Goal: Information Seeking & Learning: Understand process/instructions

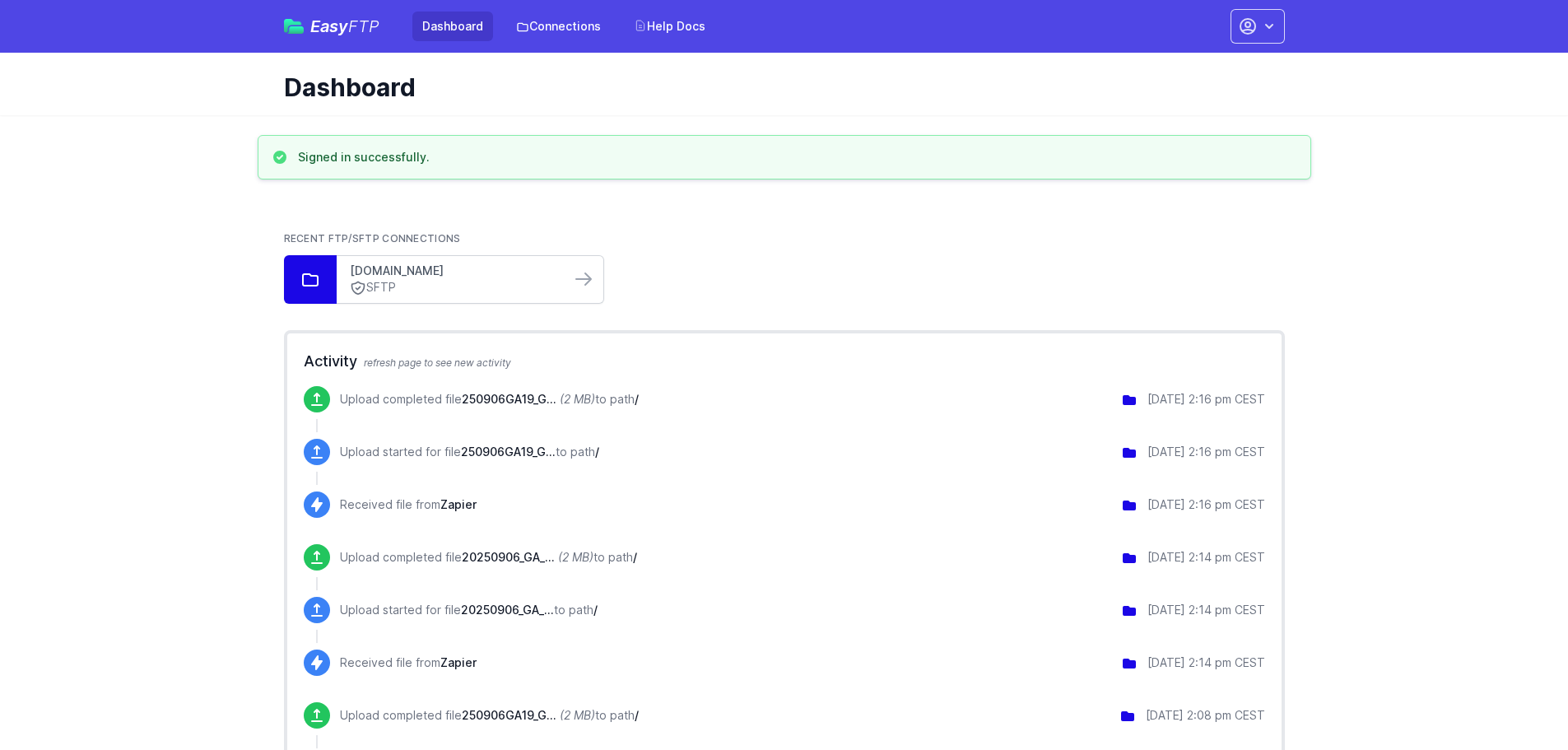
click at [526, 270] on link "[DOMAIN_NAME]" at bounding box center [453, 271] width 207 height 16
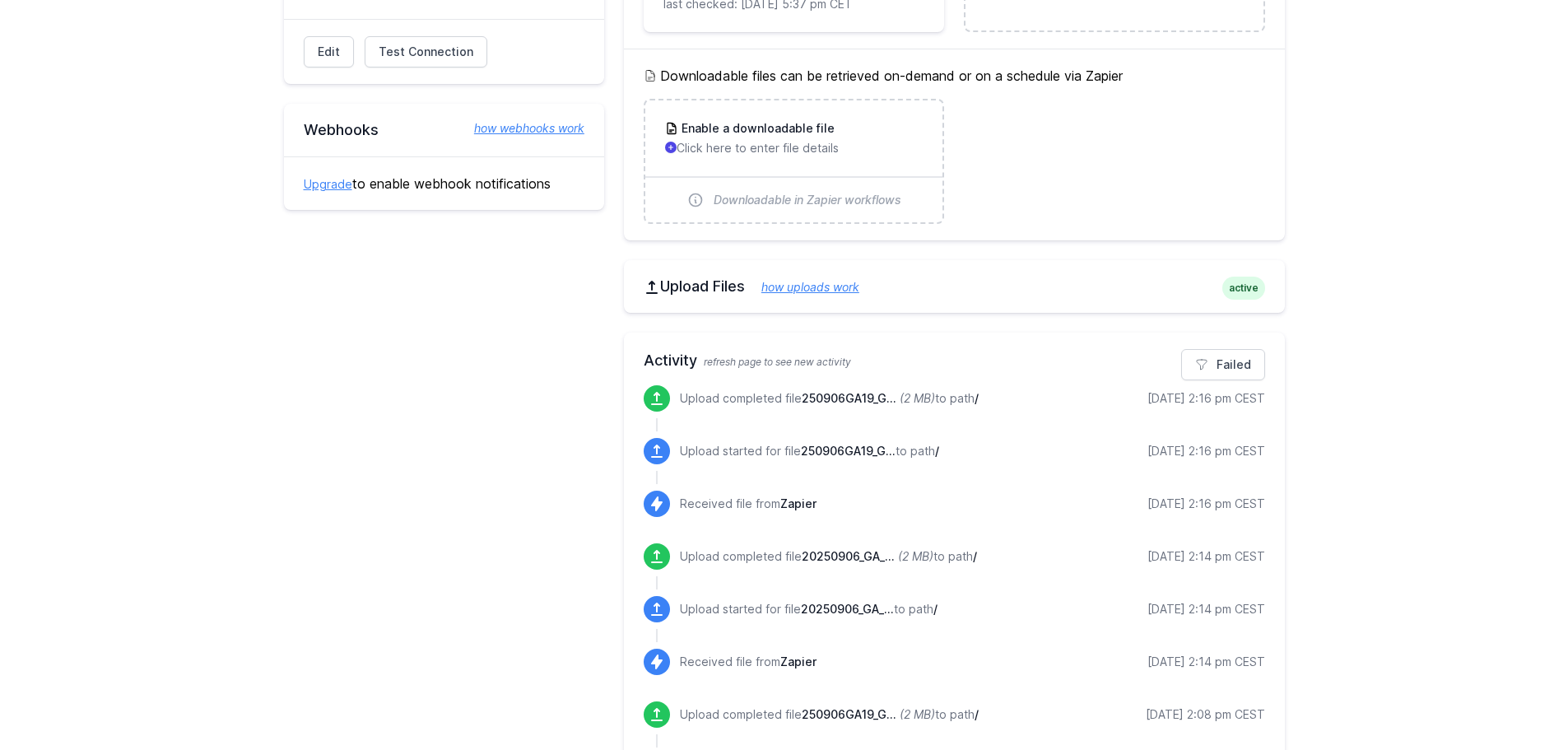
scroll to position [247, 0]
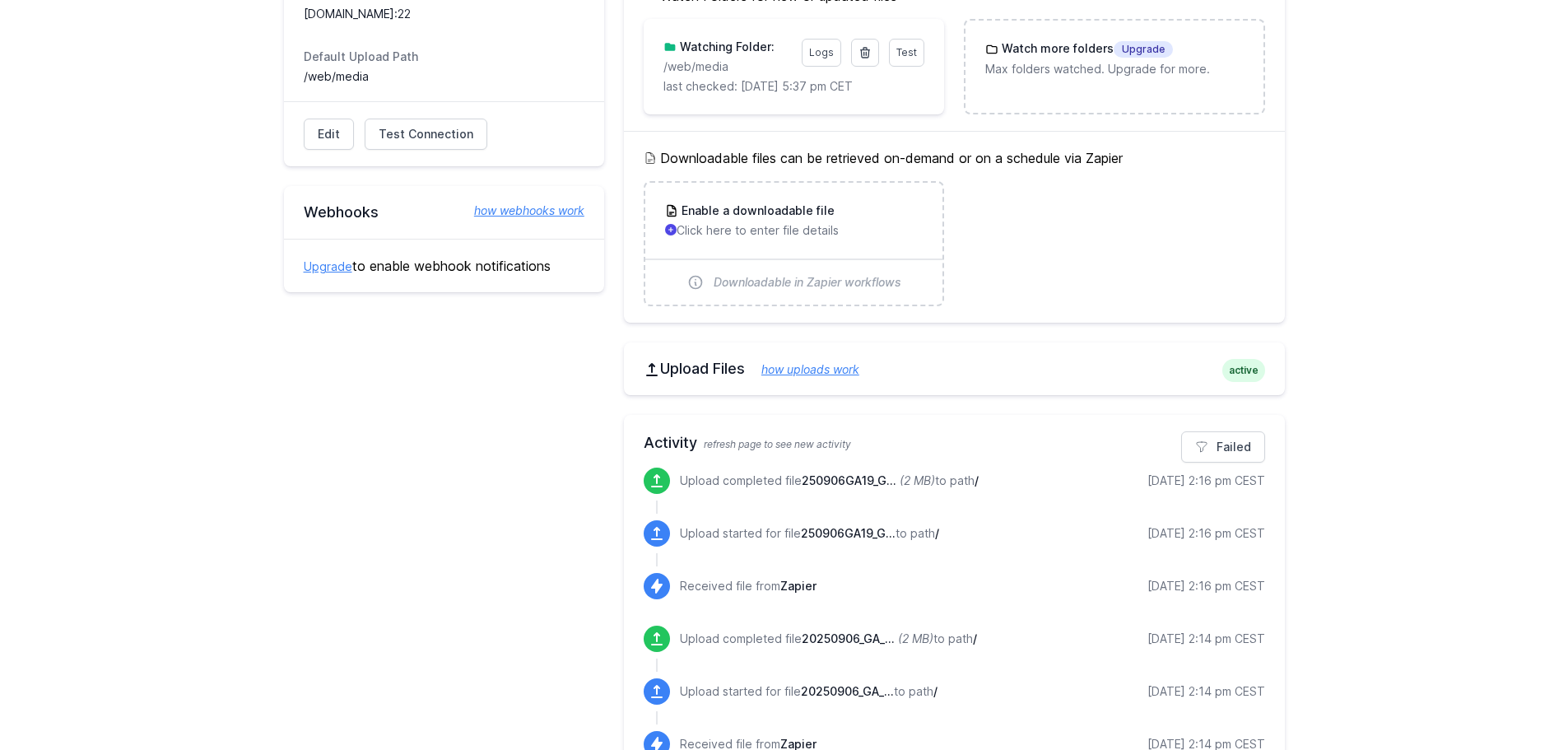
click at [859, 370] on link "how uploads work" at bounding box center [802, 370] width 115 height 14
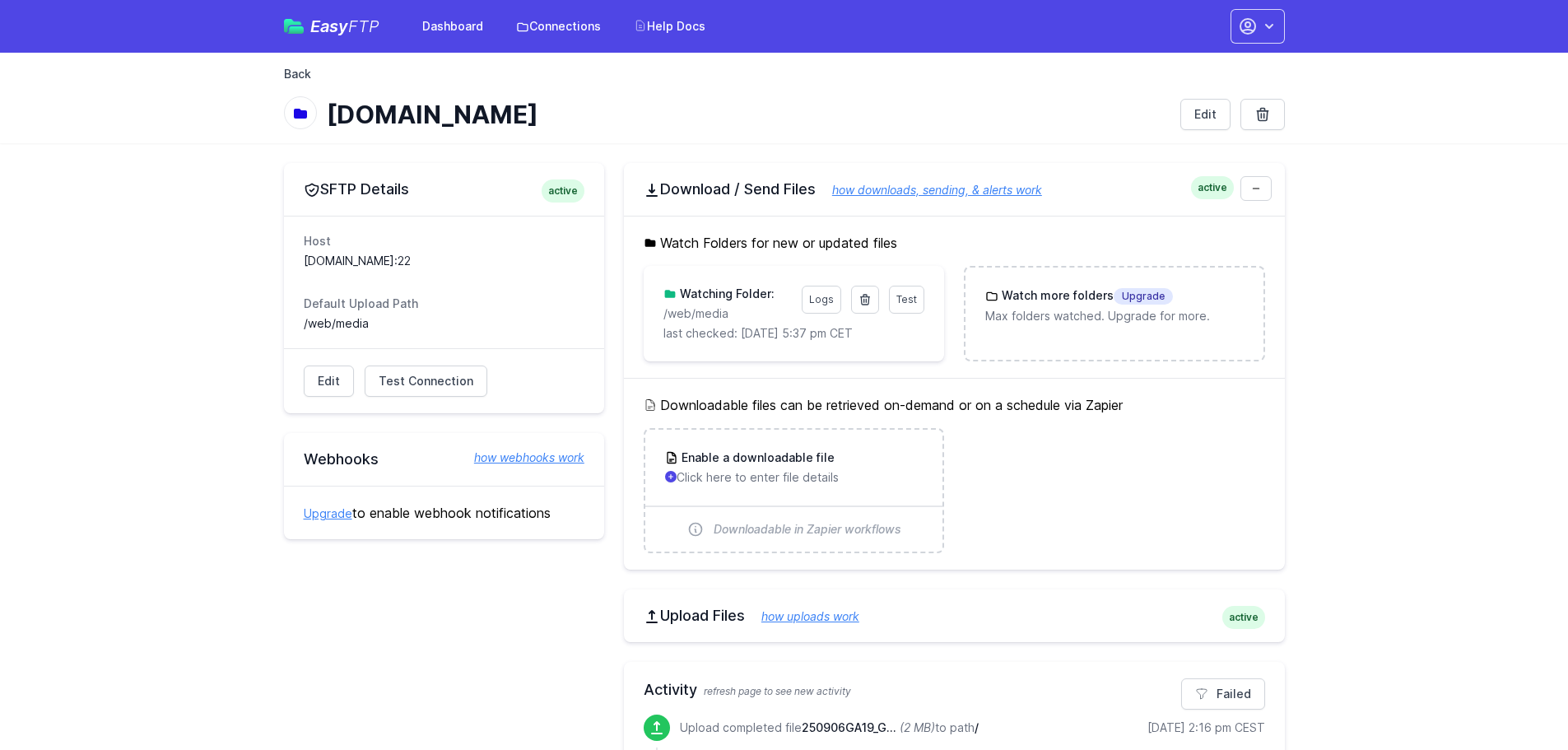
click at [309, 67] on link "Back" at bounding box center [298, 74] width 27 height 16
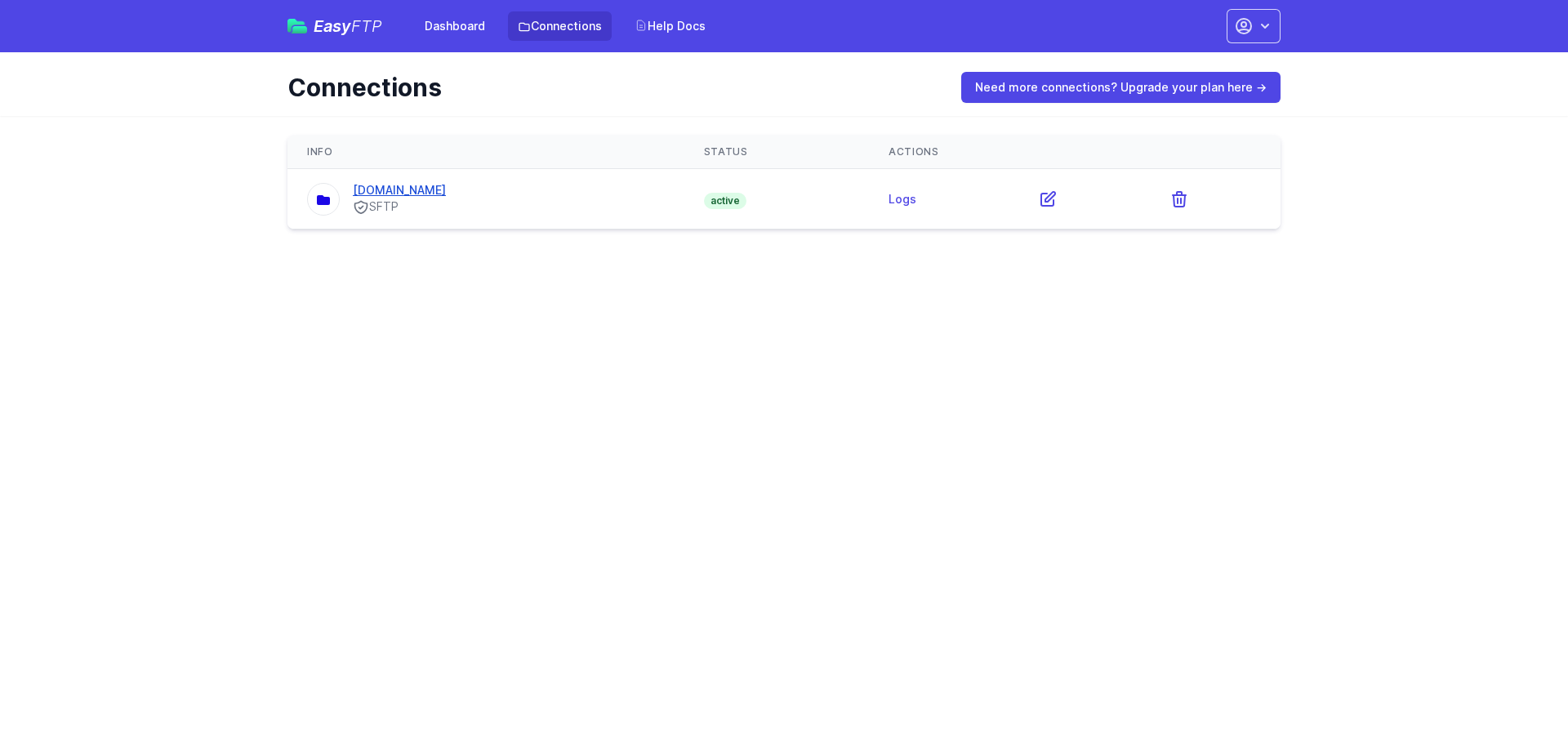
click at [446, 195] on link "[DOMAIN_NAME]" at bounding box center [399, 190] width 93 height 14
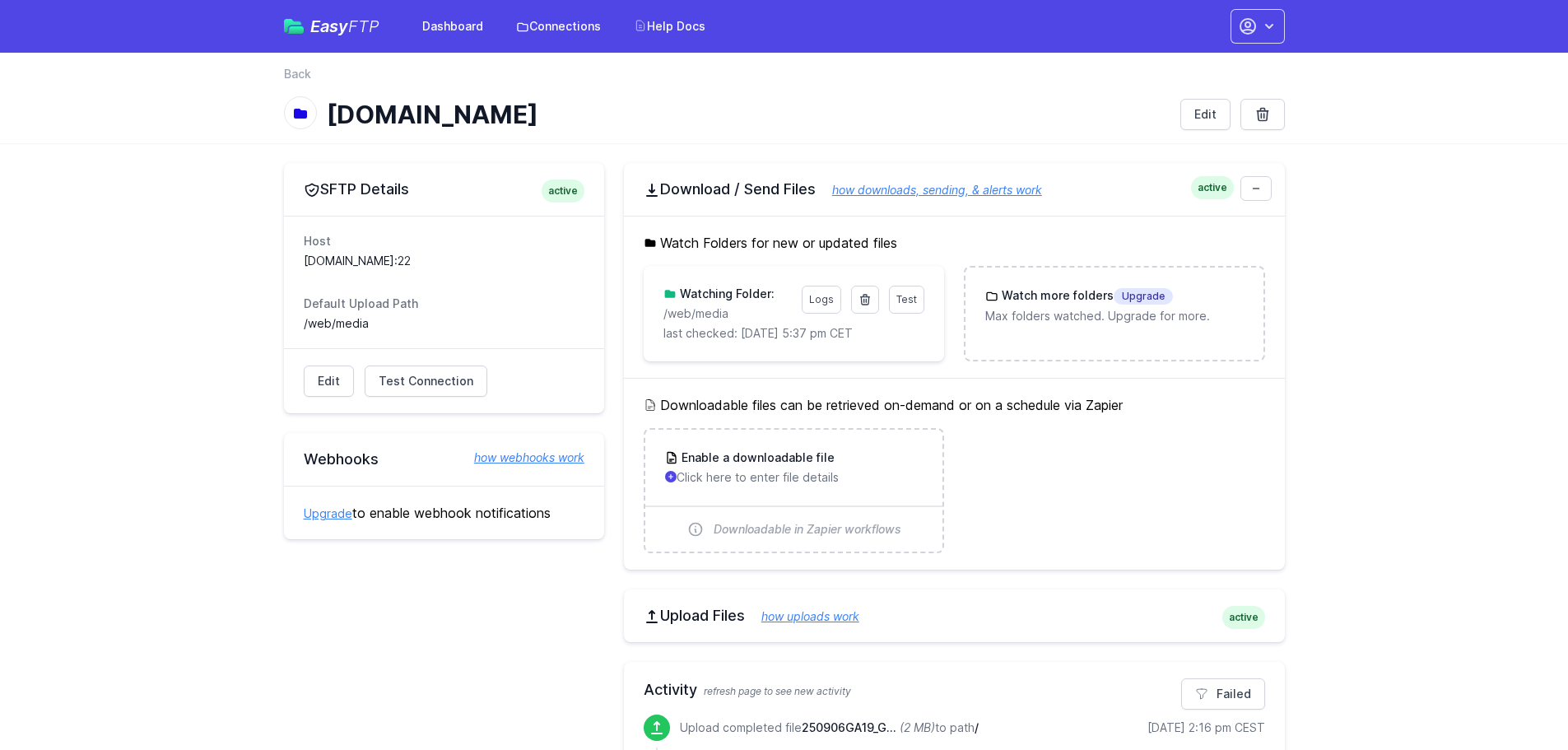
click at [941, 189] on link "how downloads, sending, & alerts work" at bounding box center [928, 190] width 226 height 14
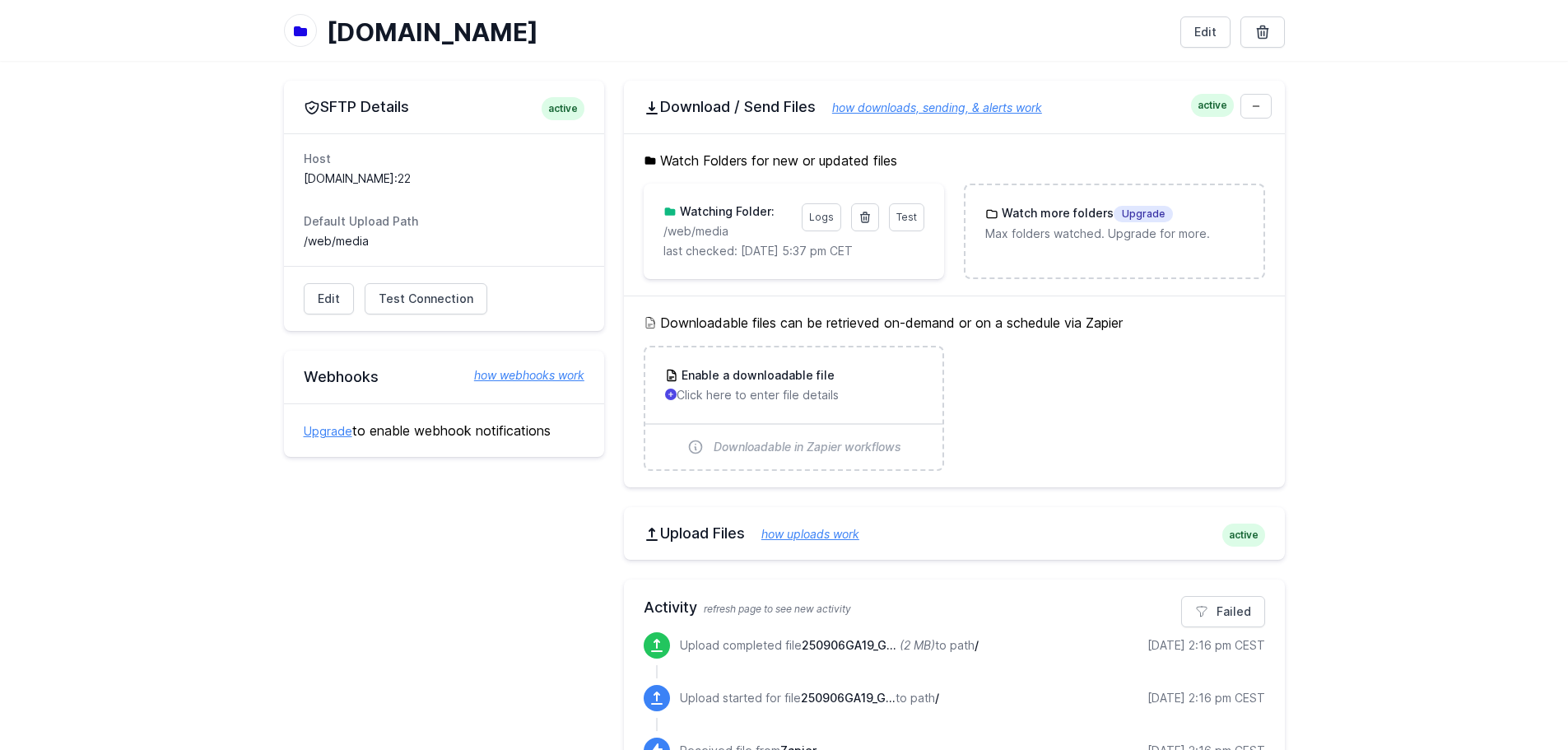
click at [671, 531] on h2 "Upload Files how uploads work" at bounding box center [954, 533] width 622 height 20
click at [1233, 543] on span "active" at bounding box center [1243, 535] width 43 height 23
click at [826, 530] on link "how uploads work" at bounding box center [802, 534] width 115 height 14
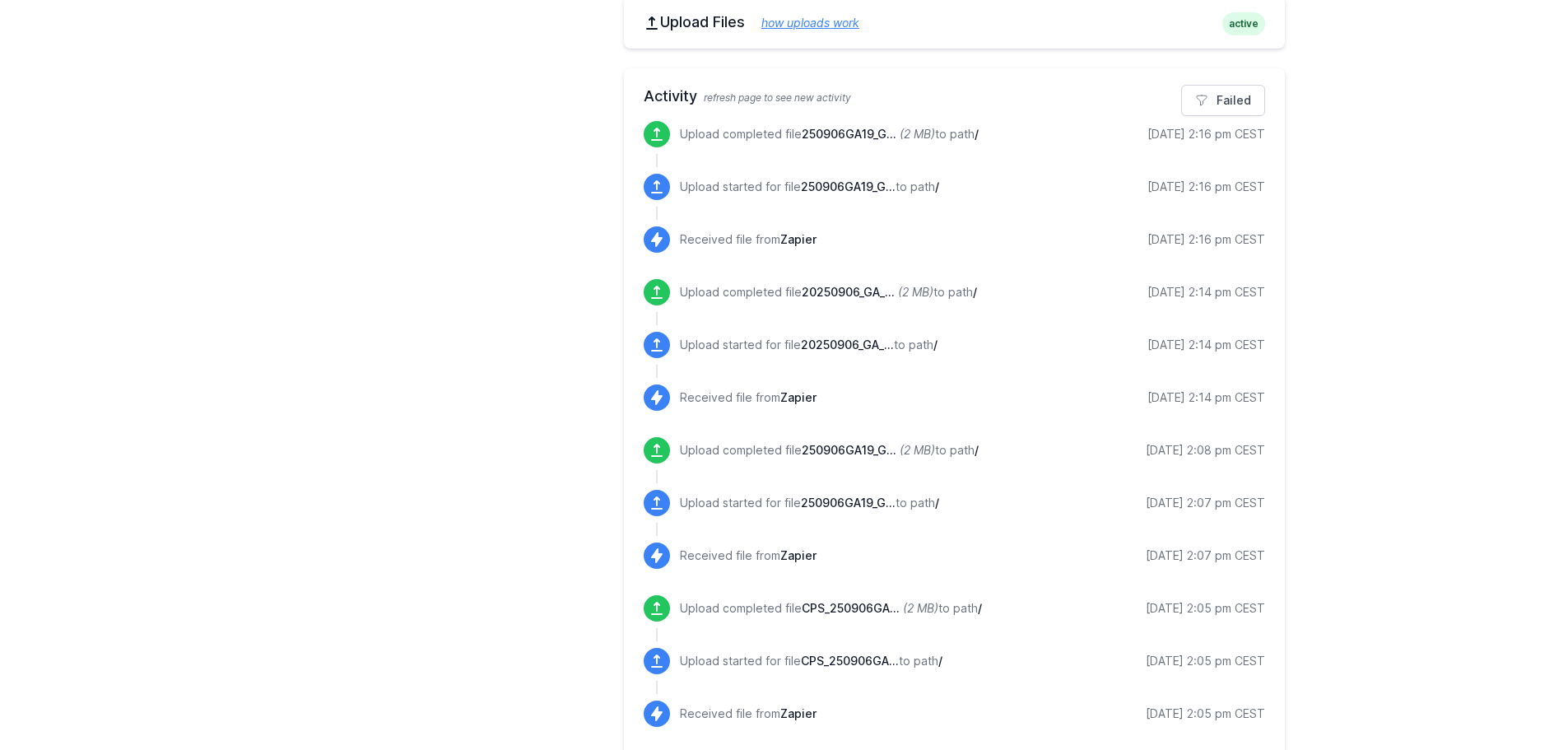
scroll to position [429, 0]
